Goal: Find specific page/section: Find specific page/section

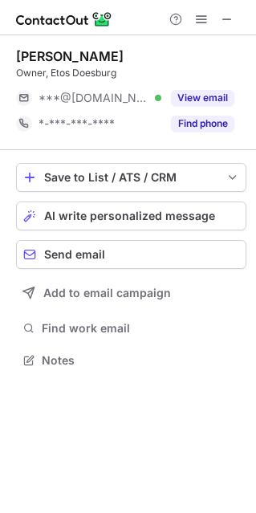
scroll to position [8, 8]
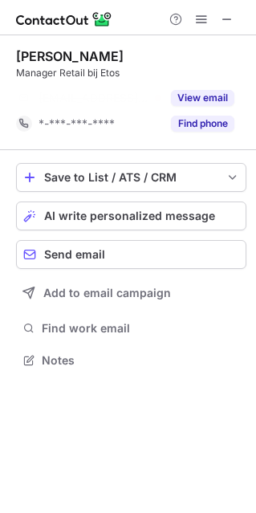
scroll to position [323, 255]
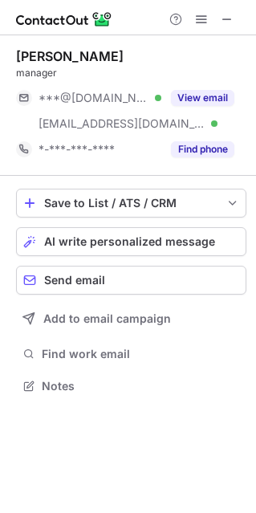
scroll to position [374, 255]
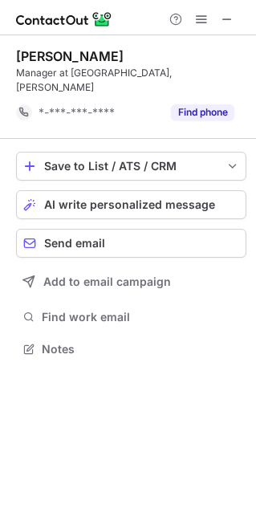
scroll to position [323, 255]
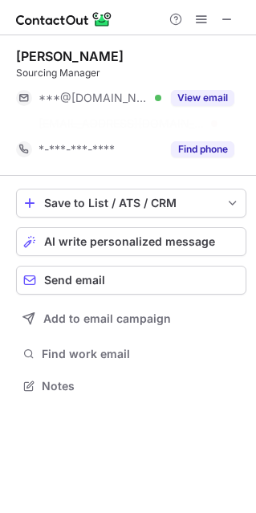
scroll to position [348, 255]
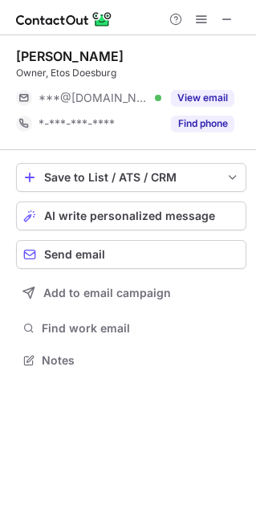
scroll to position [348, 255]
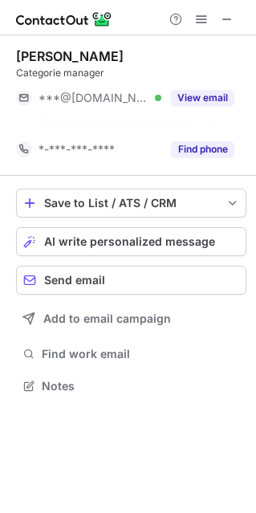
scroll to position [348, 255]
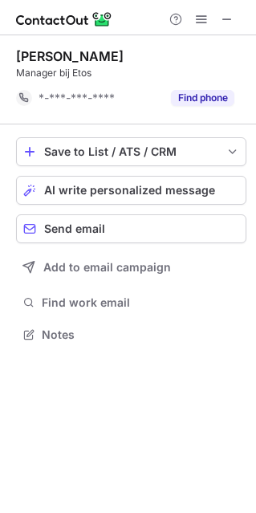
scroll to position [323, 255]
